Goal: Navigation & Orientation: Find specific page/section

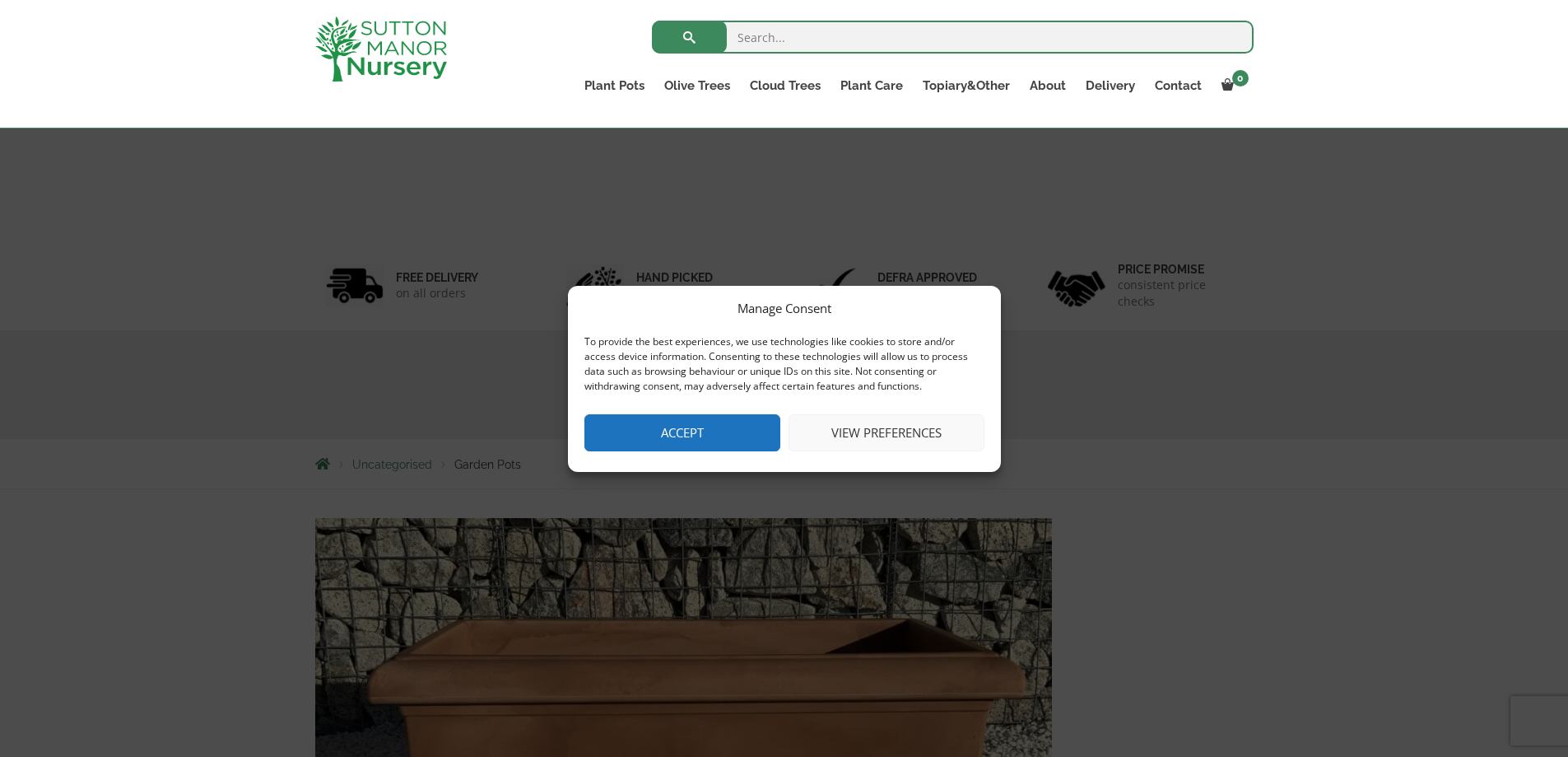
scroll to position [740, 0]
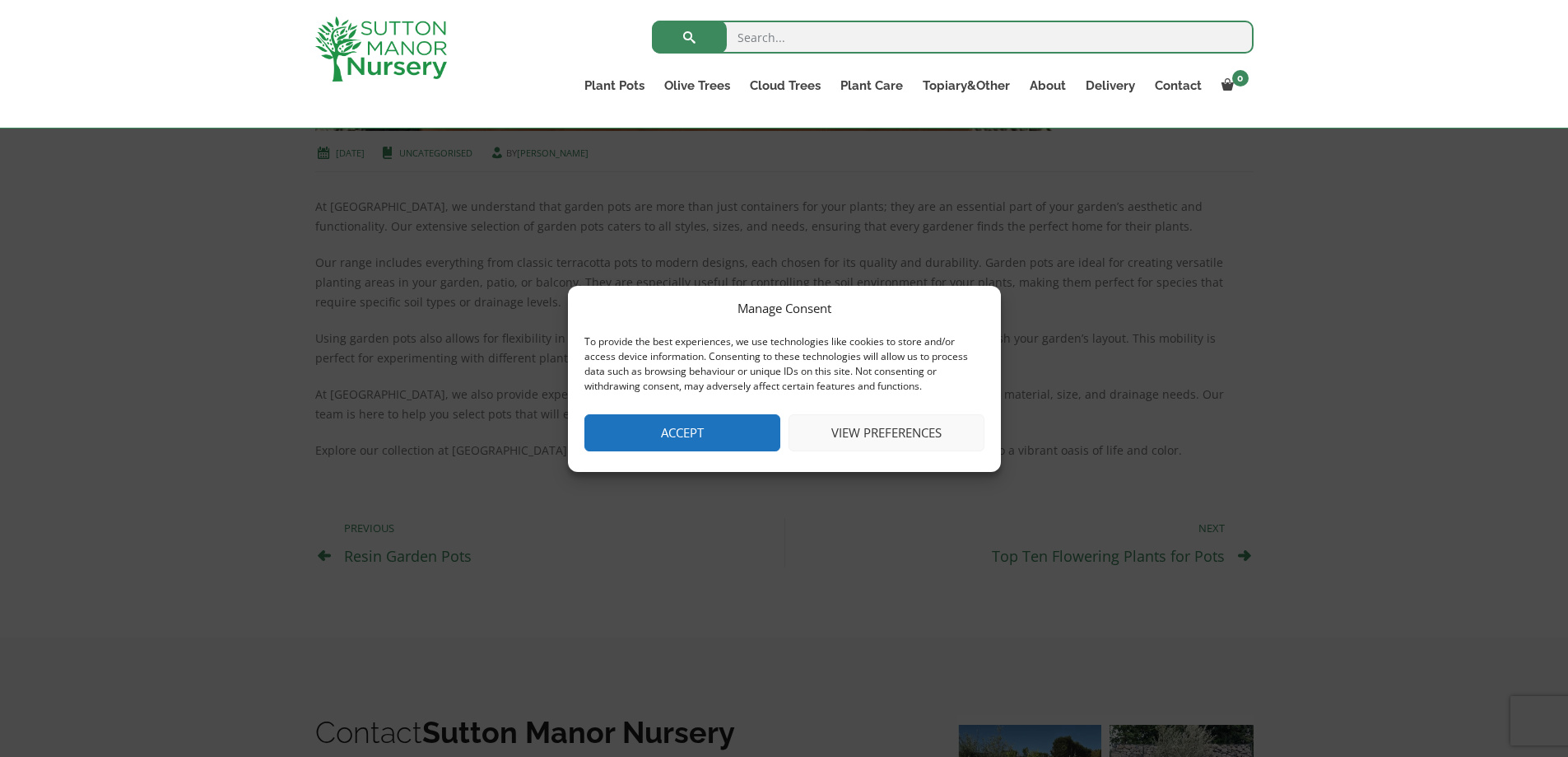
click at [1255, 331] on div "Manage Consent To provide the best experiences, we use technologies like cookie…" at bounding box center [784, 378] width 1568 height 757
click at [748, 427] on button "Accept" at bounding box center [682, 432] width 196 height 37
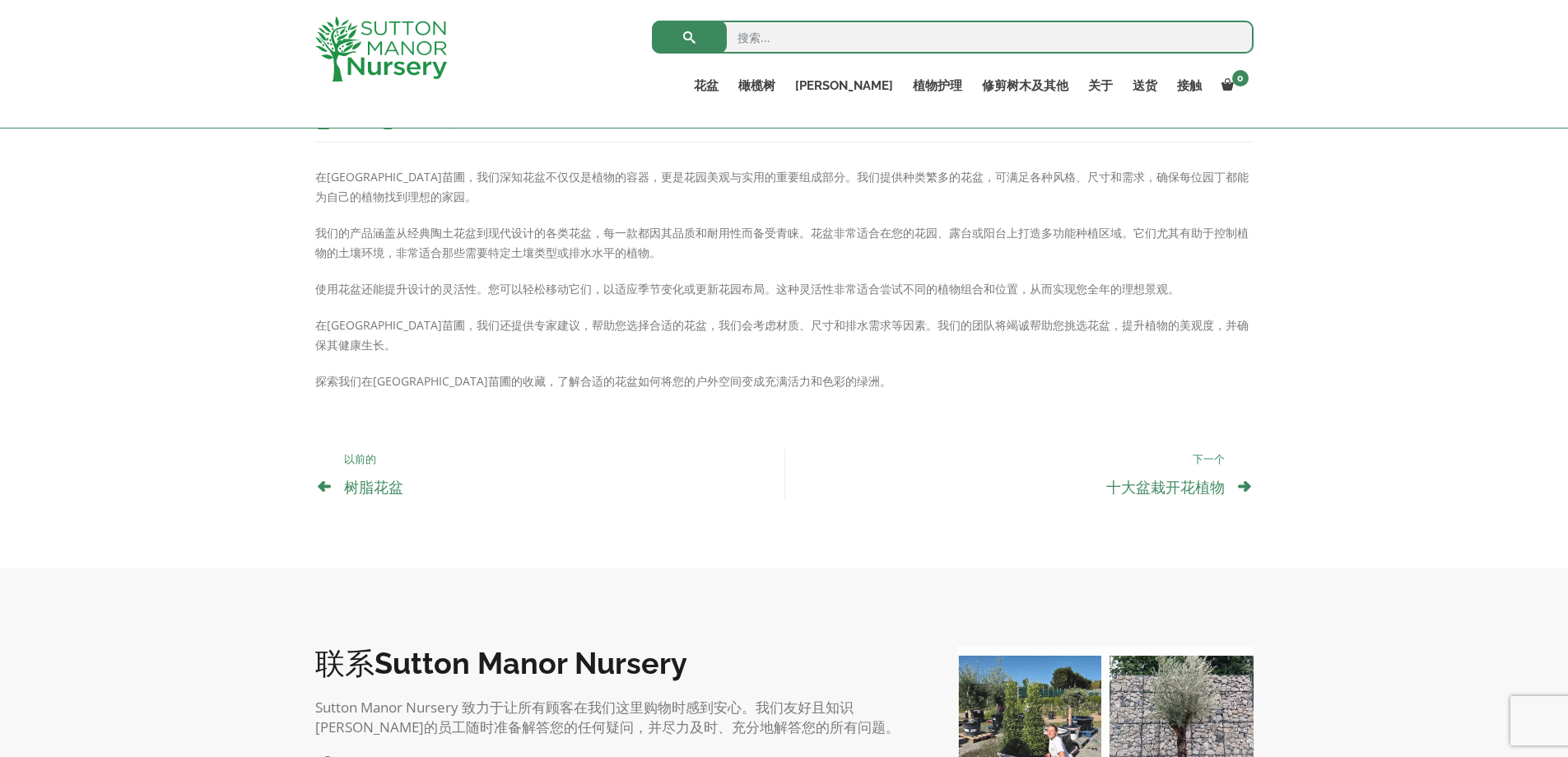
scroll to position [711, 0]
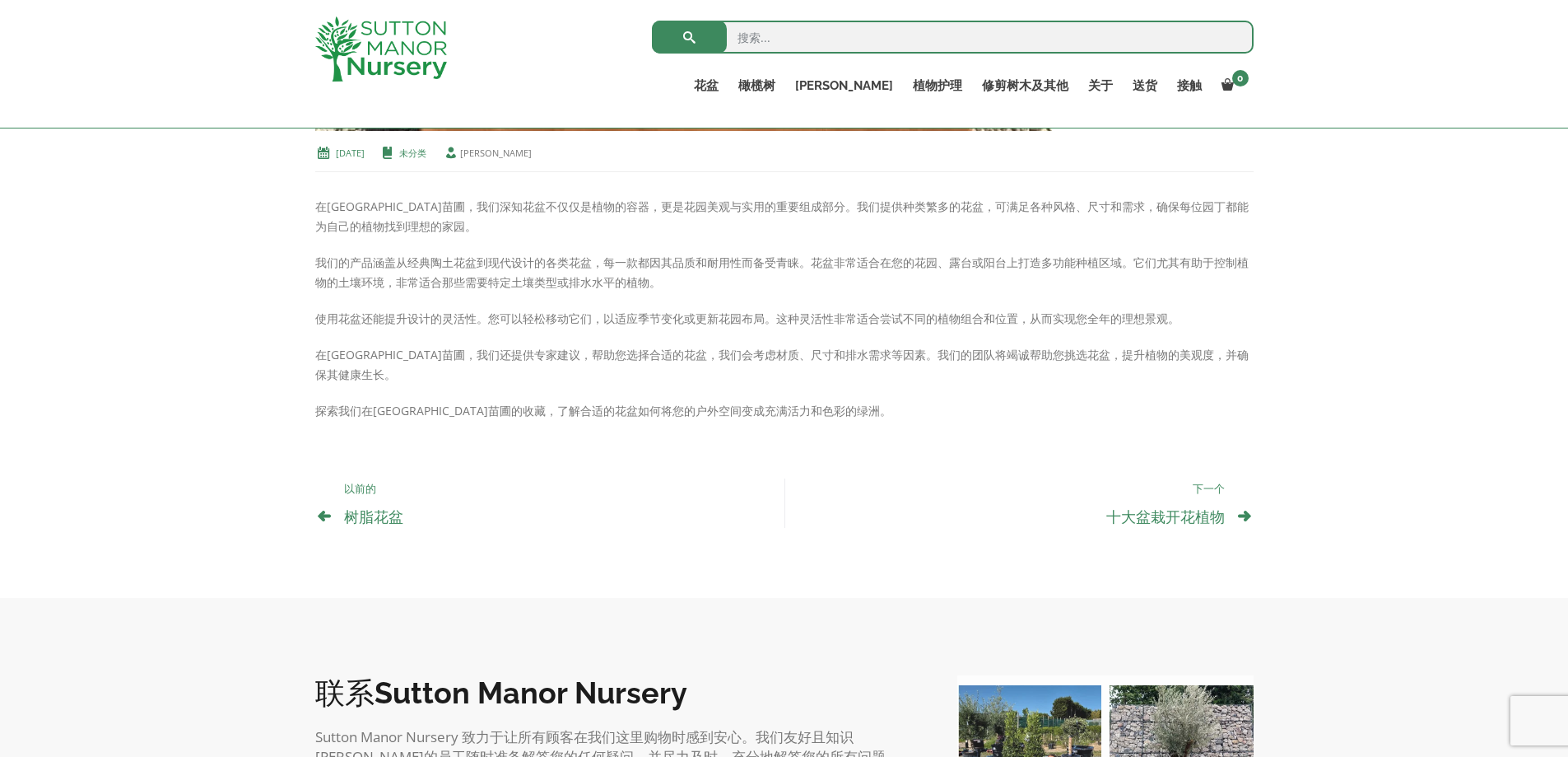
click at [1046, 285] on p "我们的产品涵盖从经典陶土花盆到现代设计的各类花盆，每一款都因其品质和耐用性而备受青睐。花盆非常适合在您的花园、露台或阳台上打造多功能种植区域。它们尤其有助于控…" at bounding box center [784, 272] width 938 height 40
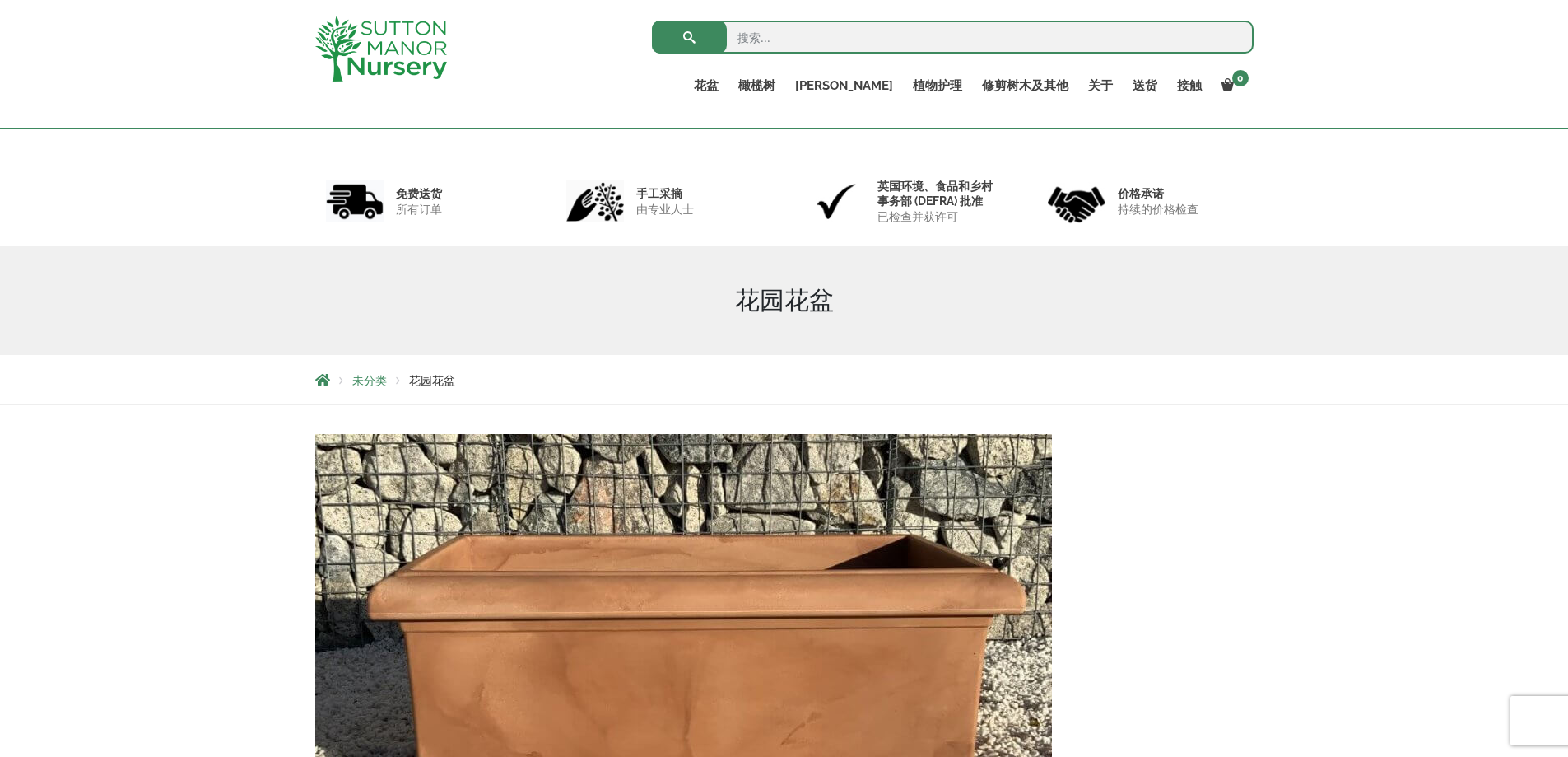
scroll to position [0, 0]
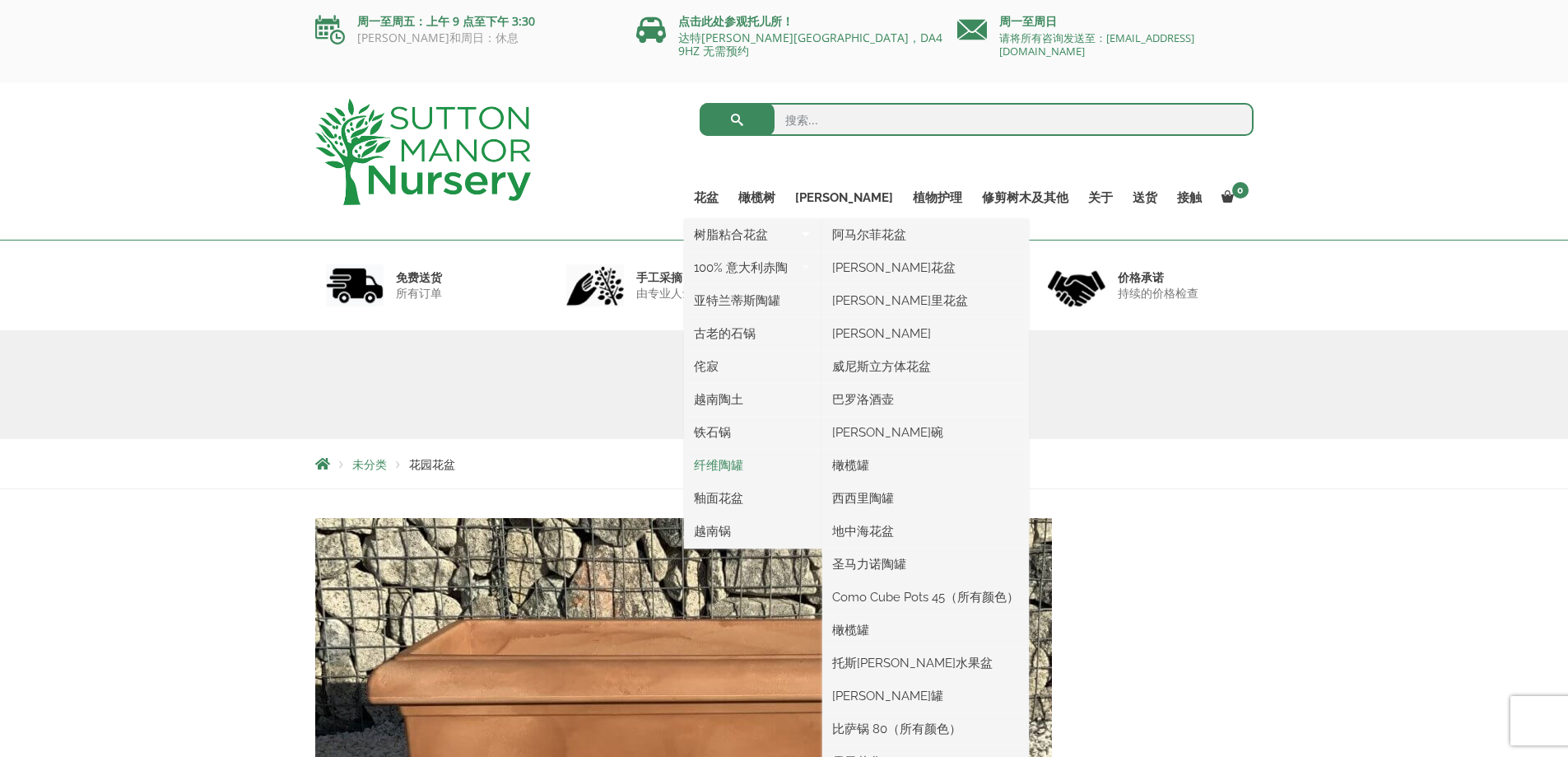
click at [743, 464] on font "纤维陶罐" at bounding box center [718, 464] width 50 height 15
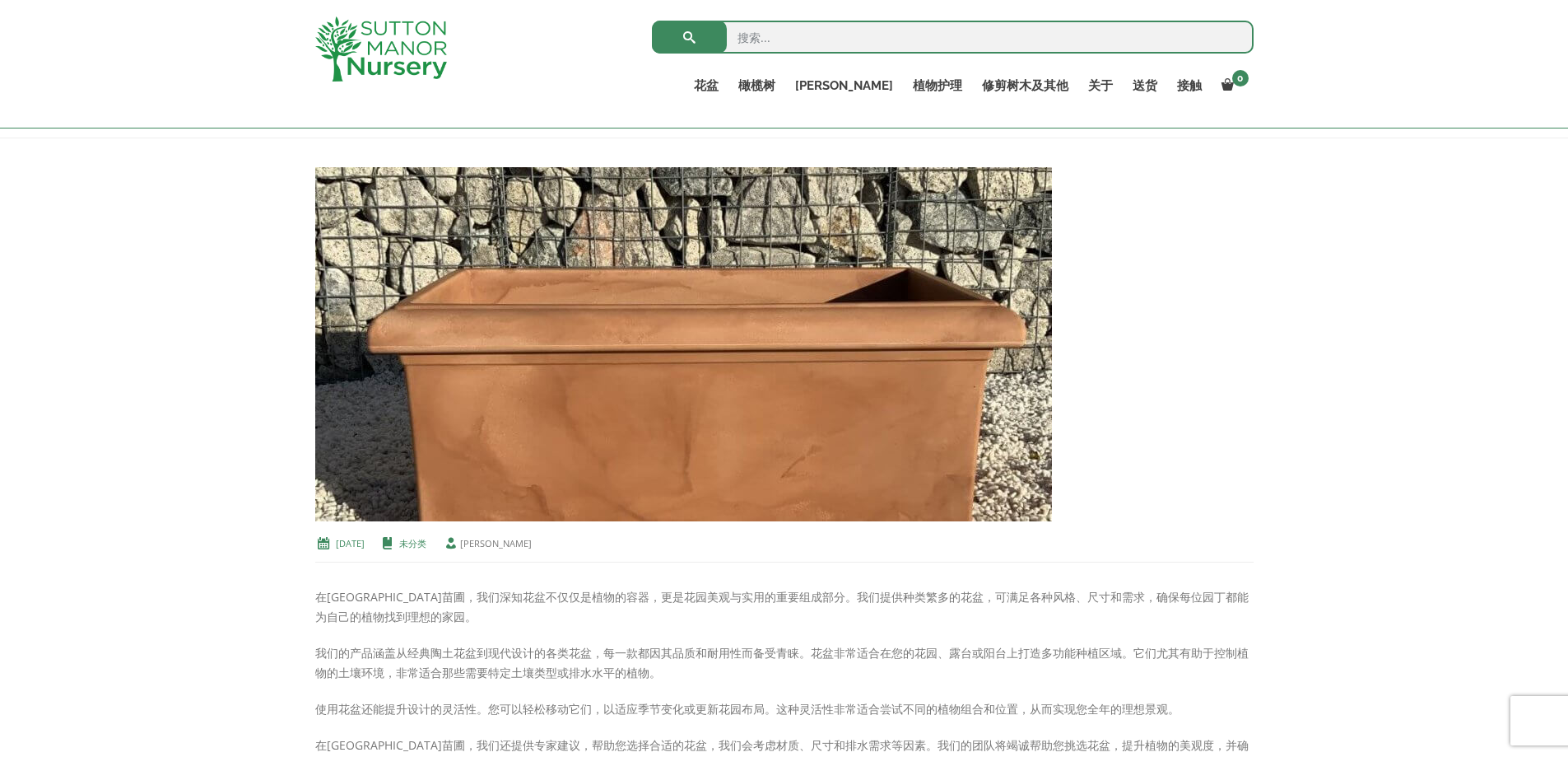
scroll to position [330, 0]
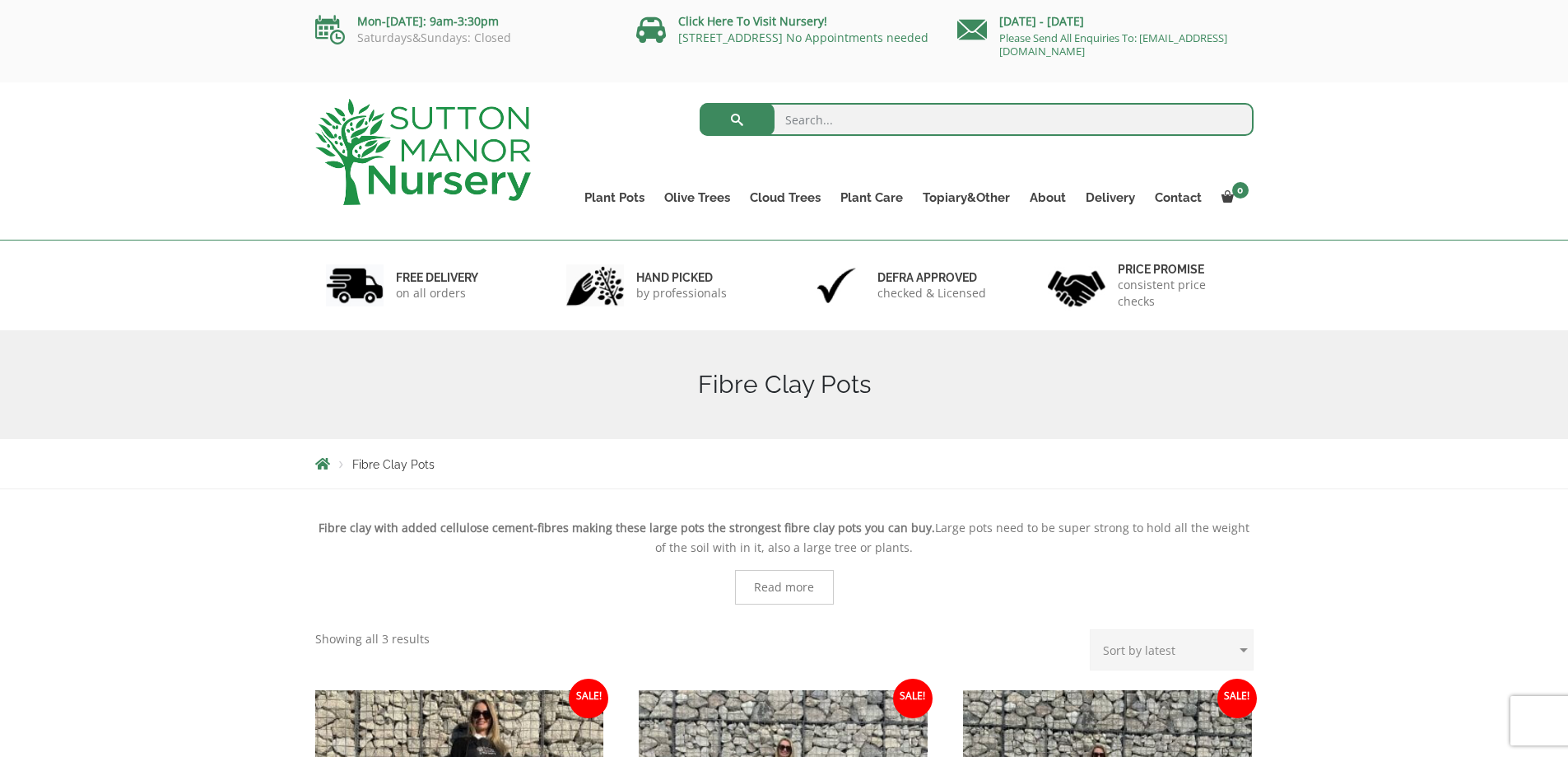
click at [401, 149] on img at bounding box center [422, 151] width 216 height 106
